Goal: Find contact information: Find contact information

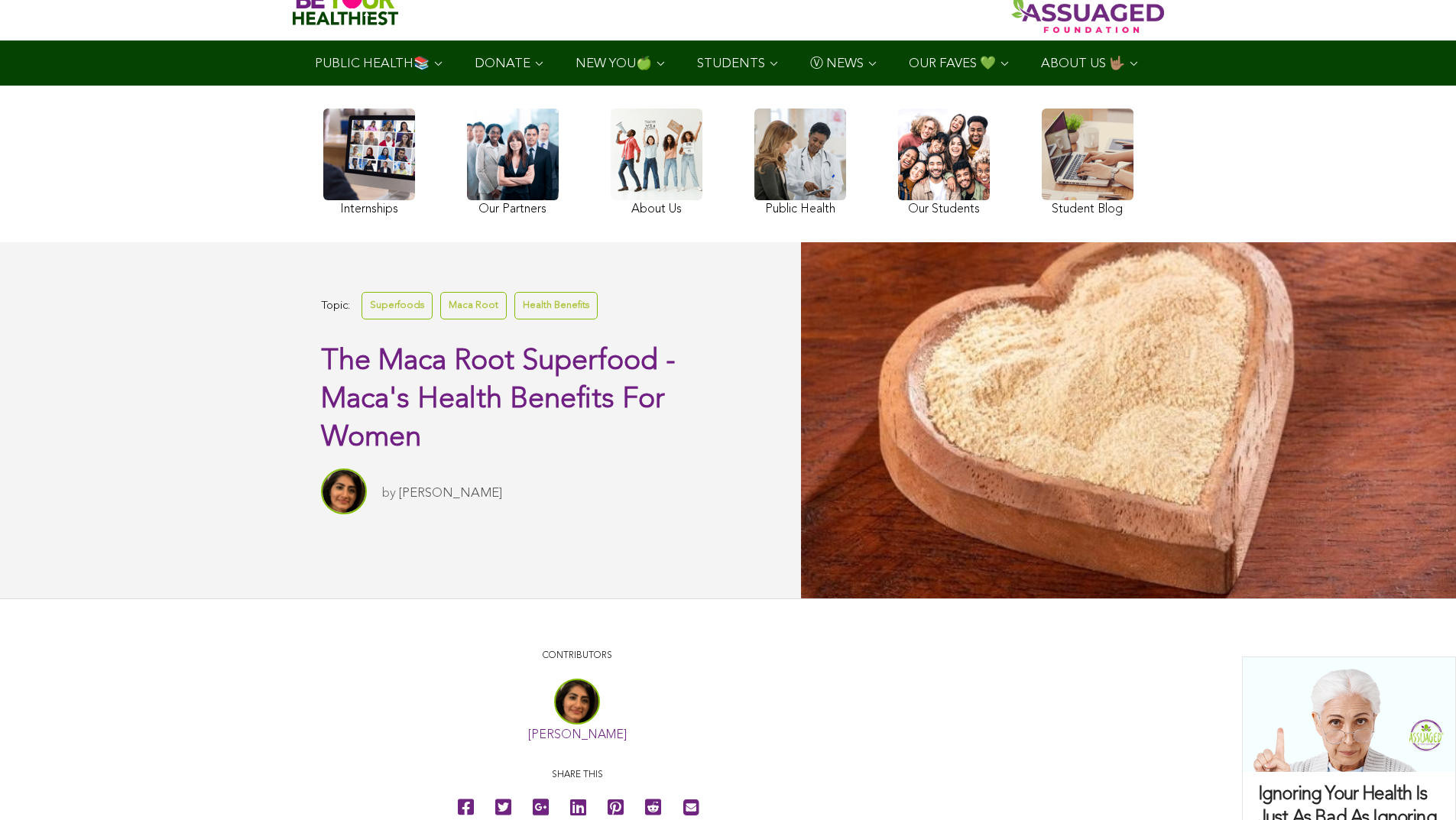
scroll to position [91, 0]
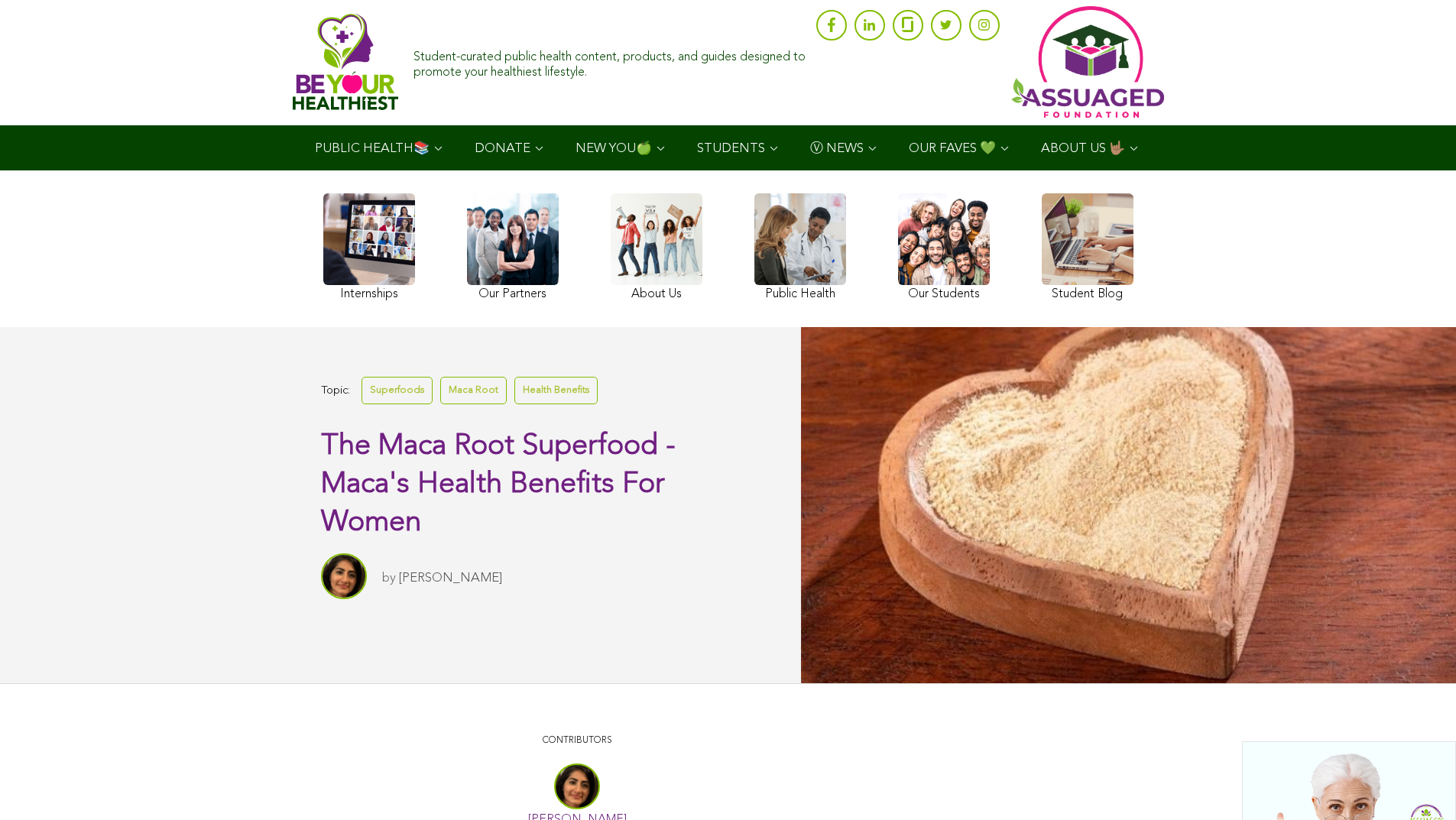
click at [467, 284] on link at bounding box center [512, 248] width 92 height 111
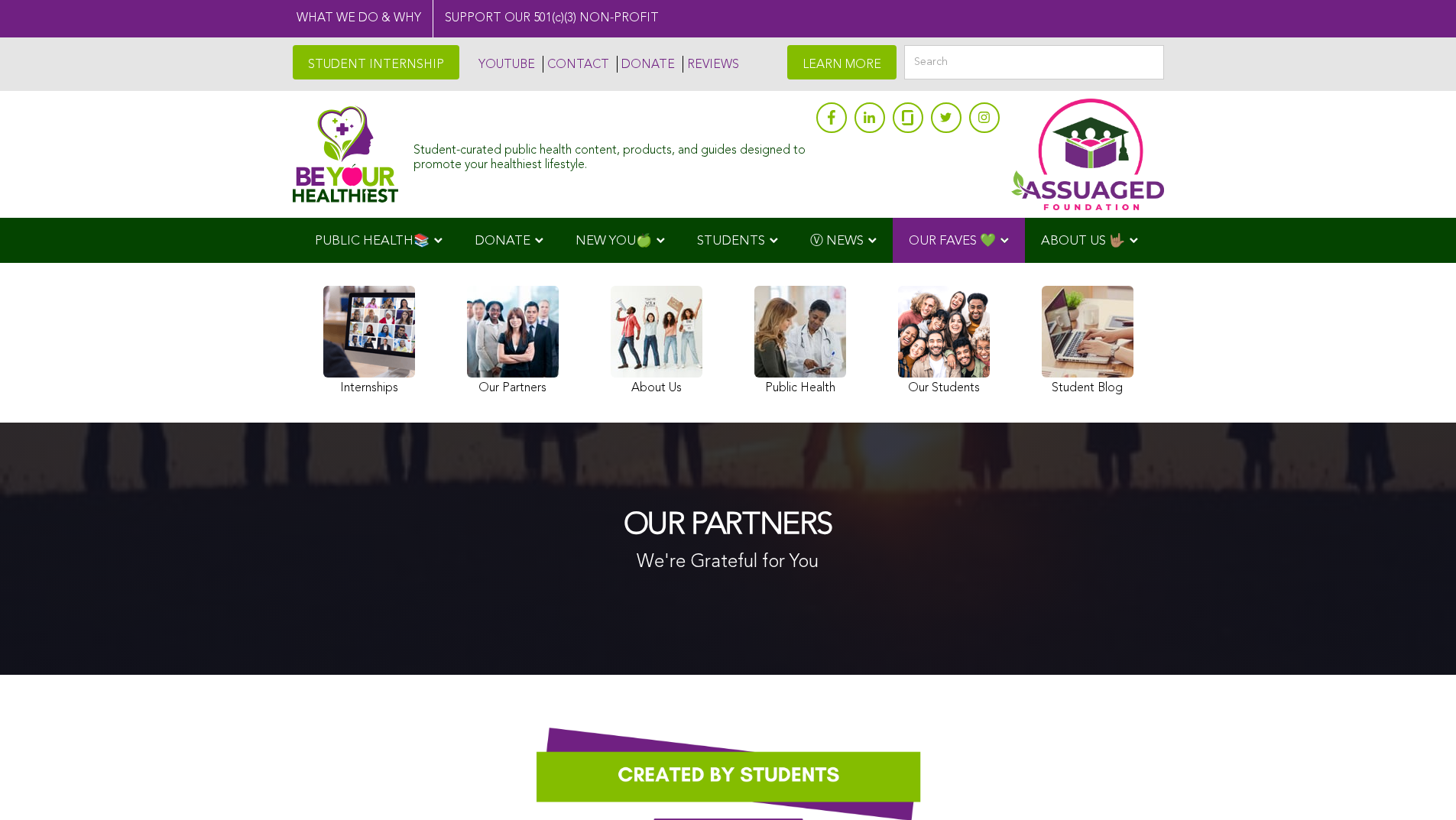
click at [542, 62] on link "CONTACT" at bounding box center [576, 64] width 67 height 17
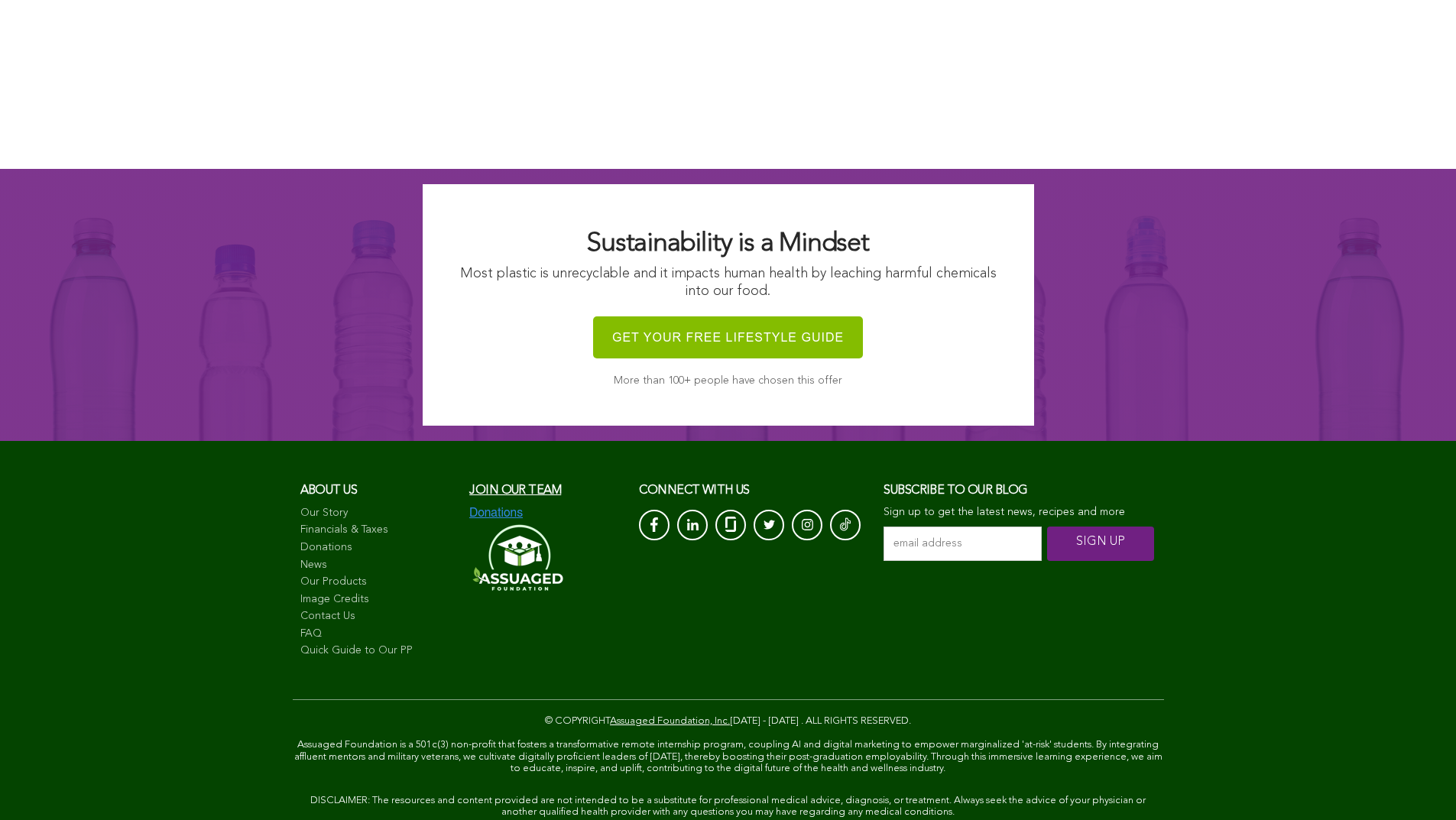
scroll to position [1388, 0]
